Goal: Transaction & Acquisition: Purchase product/service

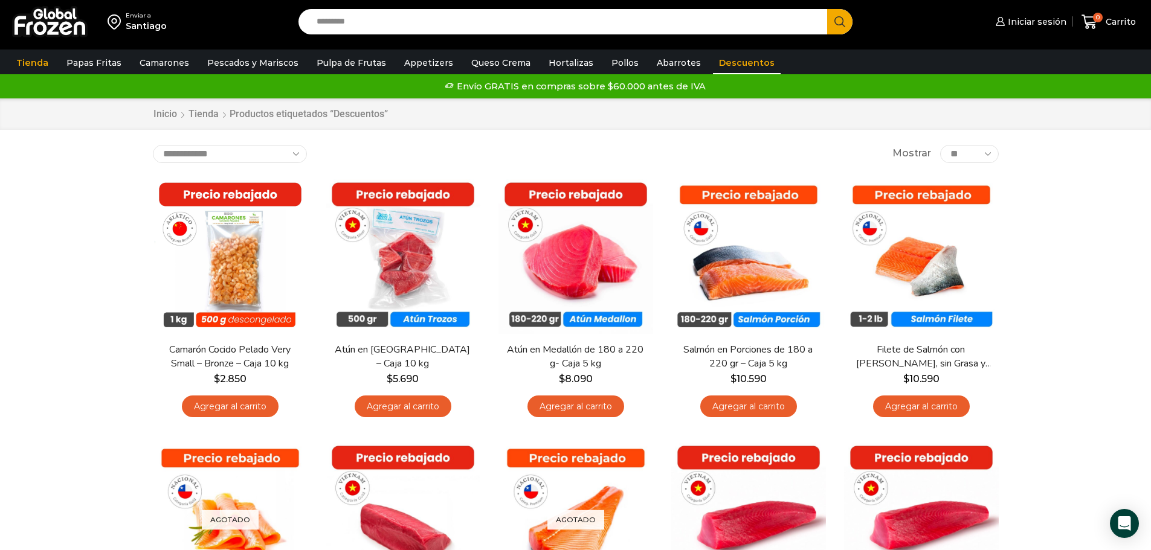
click at [79, 147] on div "Enviar a Santiago Search input Search Iniciar sesión" at bounding box center [575, 401] width 1151 height 802
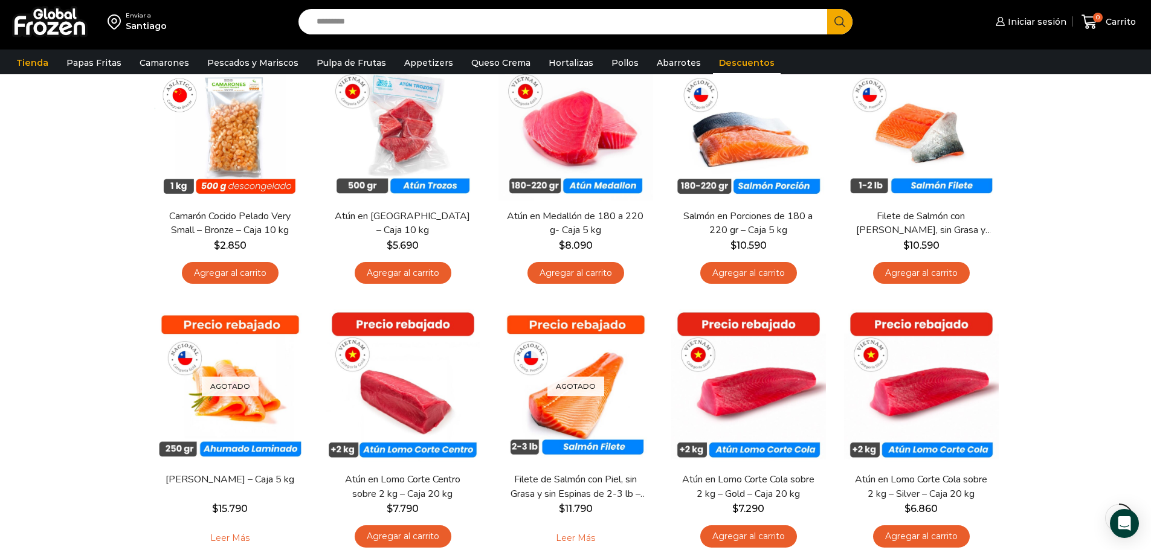
scroll to position [121, 0]
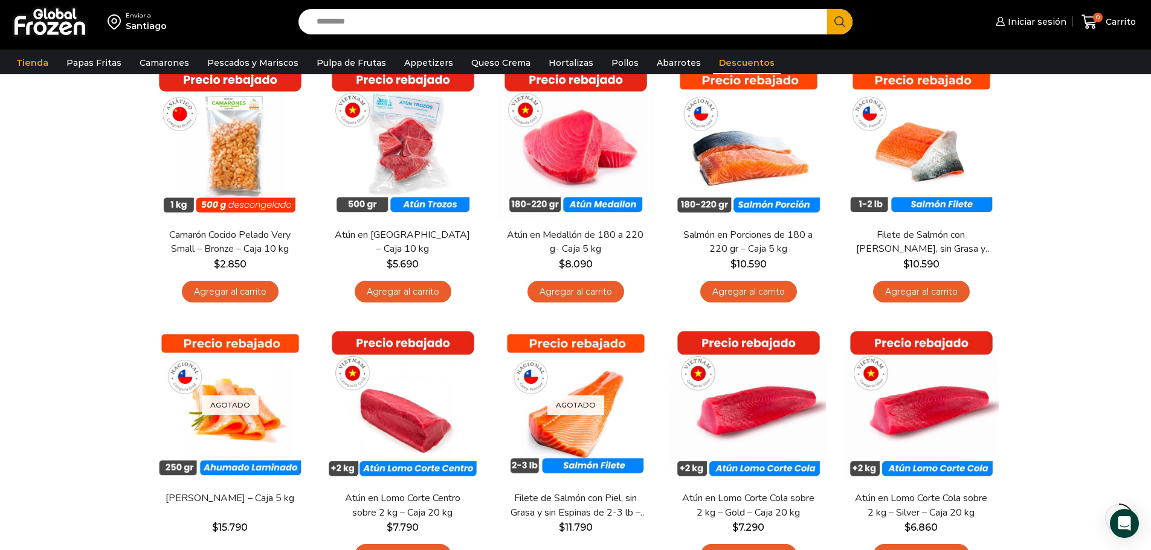
click at [88, 143] on div "Enviar a Santiago Search input Search Iniciar sesión" at bounding box center [575, 283] width 1151 height 808
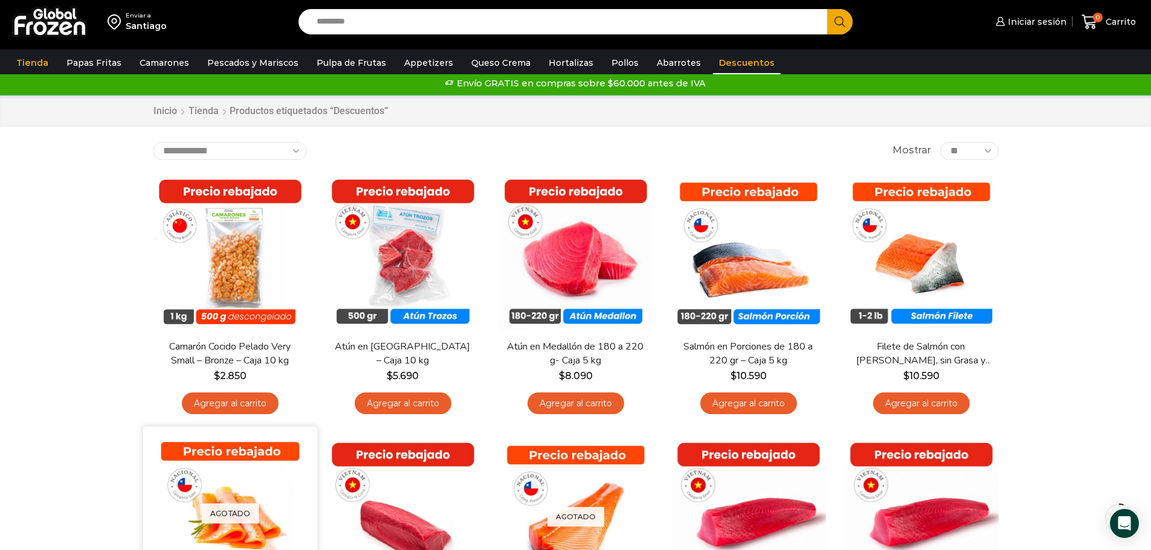
scroll to position [0, 0]
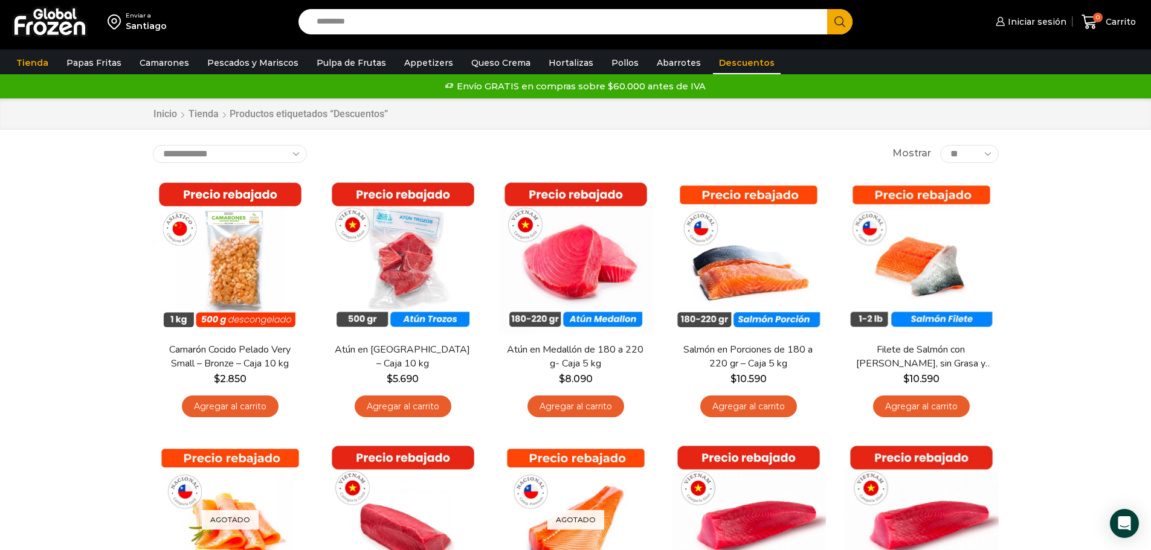
click at [623, 137] on div "Enviar a Santiago Search input Search Iniciar sesión" at bounding box center [575, 401] width 1151 height 802
click at [77, 164] on div "Enviar a Santiago Search input Search Iniciar sesión" at bounding box center [575, 401] width 1151 height 802
click at [39, 176] on div "Enviar a Santiago Search input Search Iniciar sesión" at bounding box center [575, 401] width 1151 height 802
click at [405, 156] on div "**********" at bounding box center [576, 154] width 846 height 18
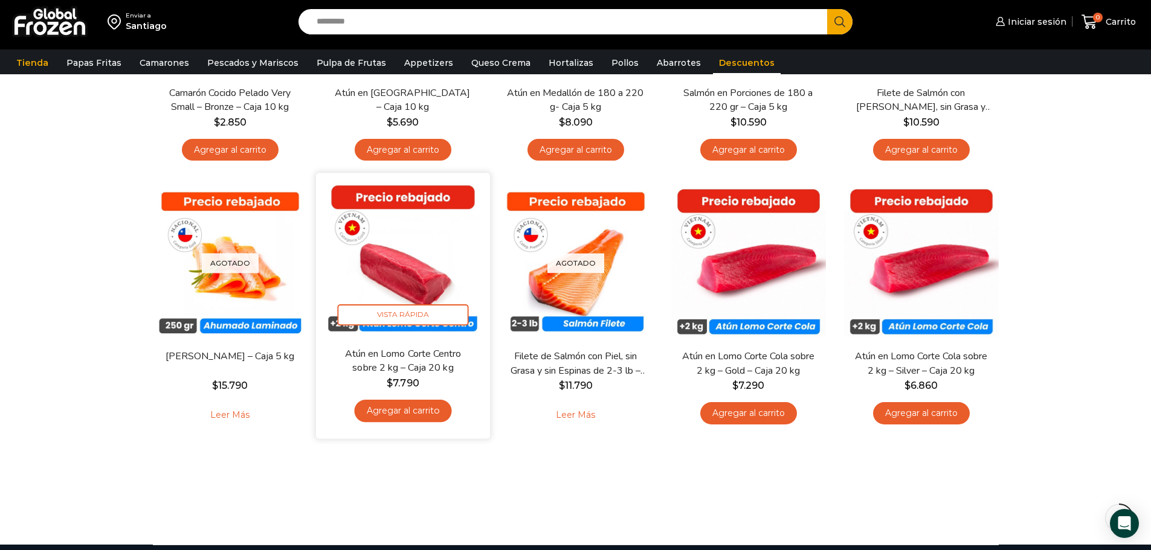
scroll to position [242, 0]
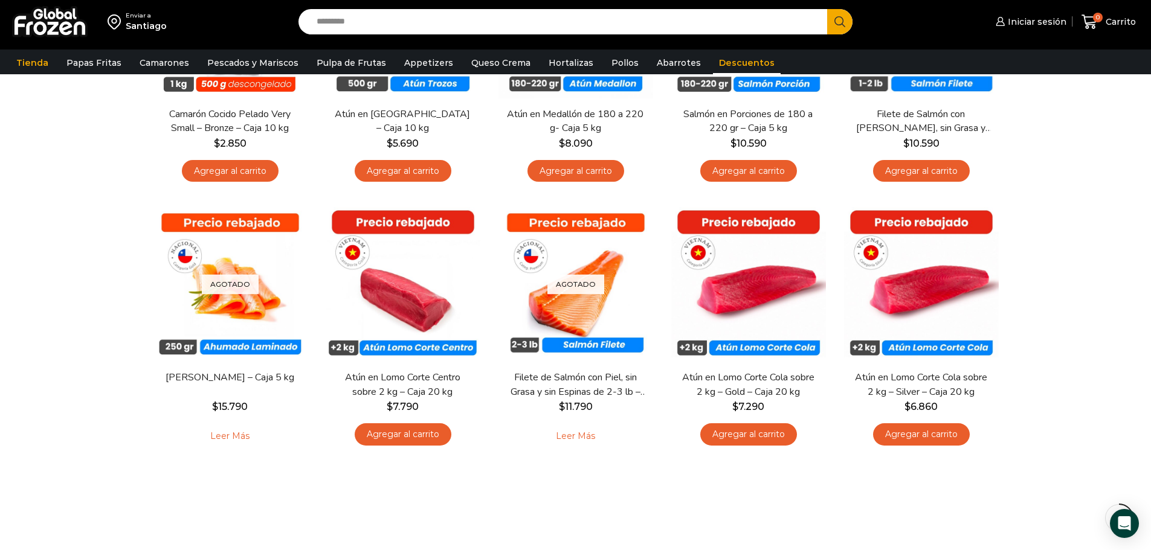
click at [339, 27] on input "Search input" at bounding box center [566, 21] width 511 height 25
type input "**********"
click at [827, 9] on button "Search" at bounding box center [839, 21] width 25 height 25
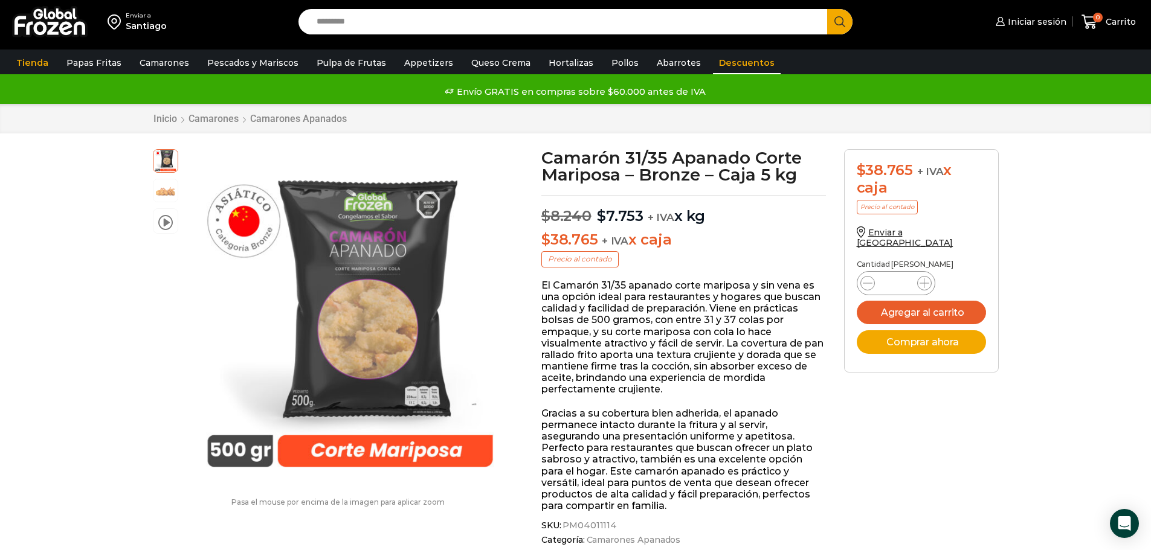
click at [713, 60] on link "Descuentos" at bounding box center [747, 62] width 68 height 23
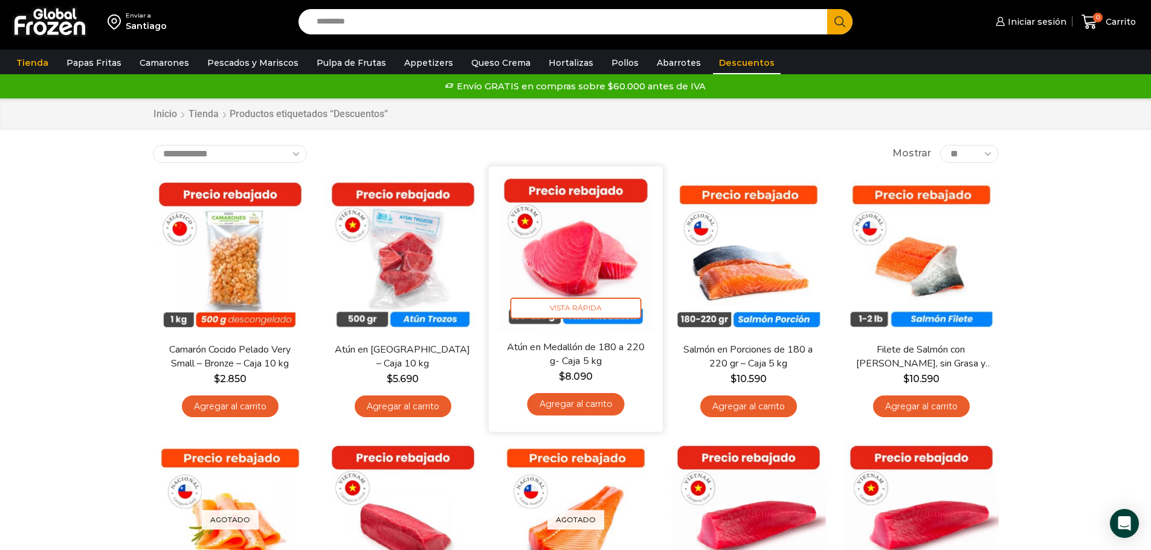
click at [595, 242] on img at bounding box center [576, 253] width 156 height 156
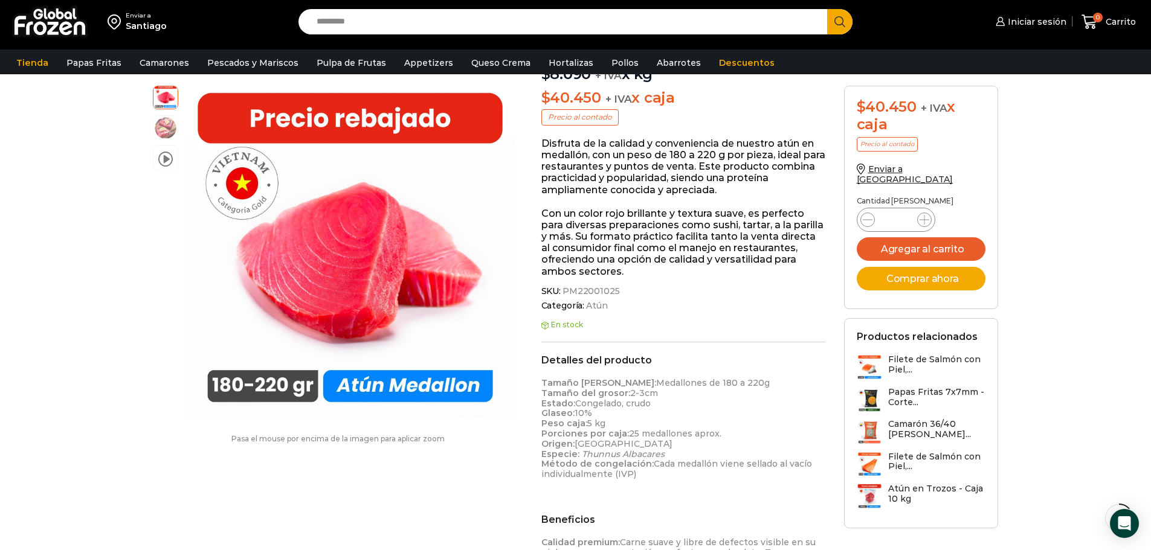
scroll to position [121, 0]
